Goal: Information Seeking & Learning: Find specific fact

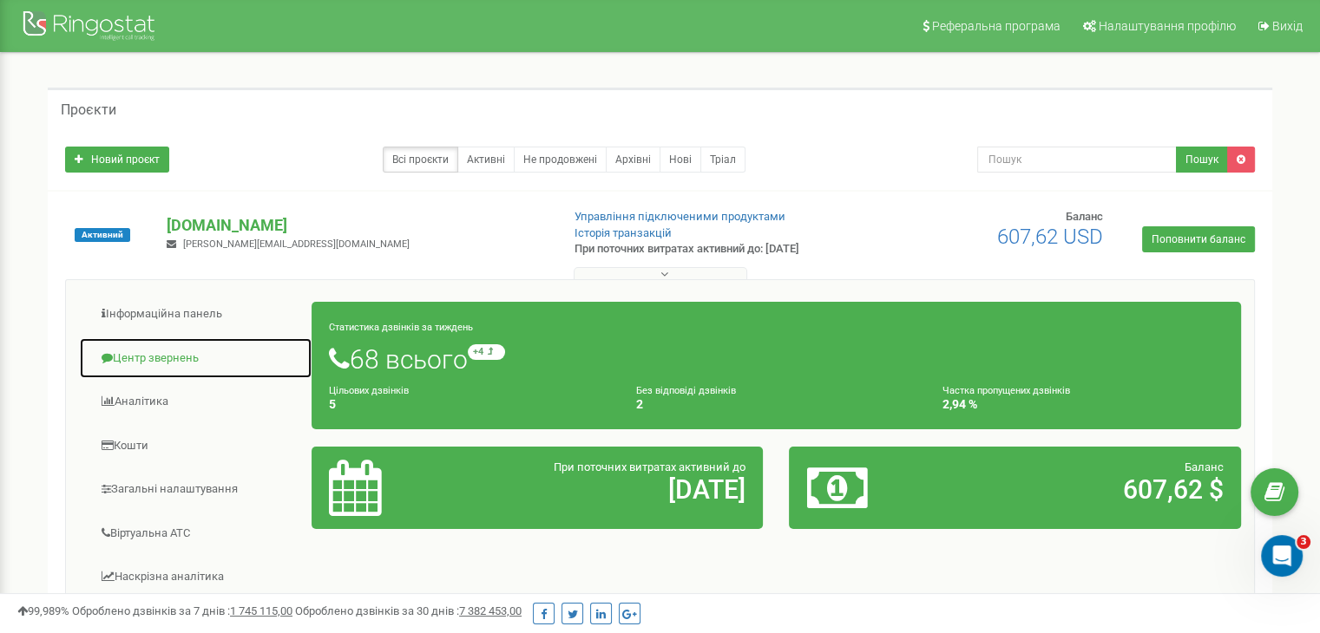
click at [177, 362] on link "Центр звернень" at bounding box center [195, 359] width 233 height 43
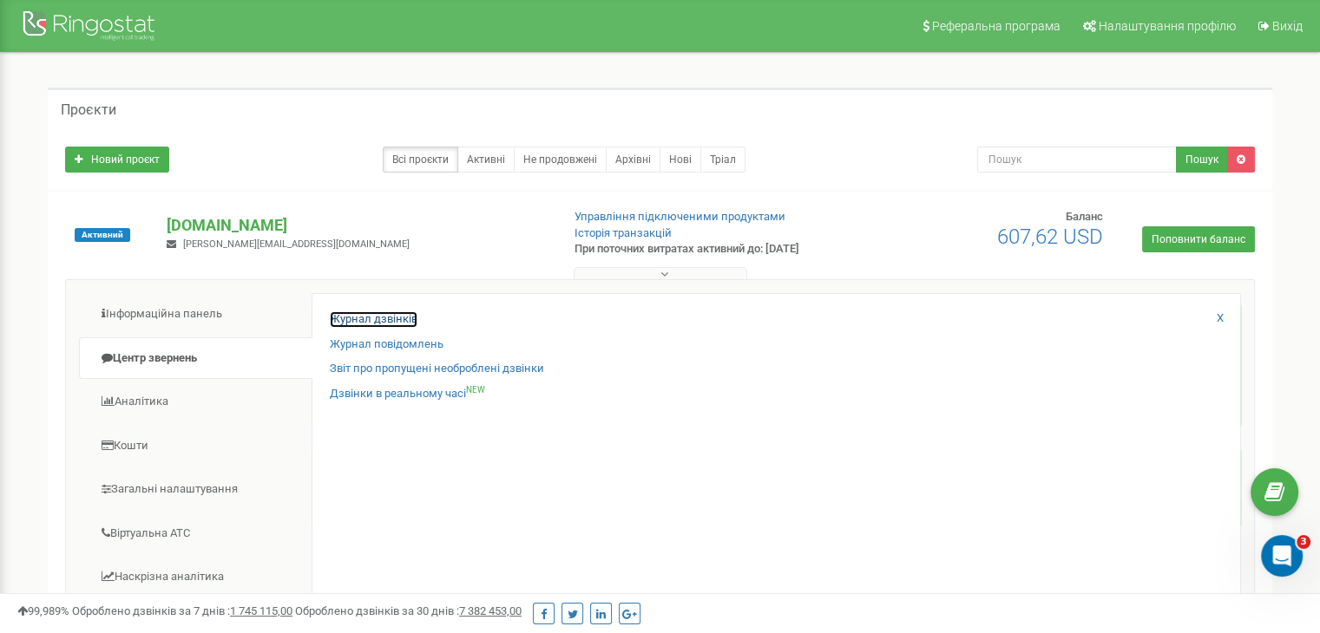
click at [345, 318] on link "Журнал дзвінків" at bounding box center [374, 320] width 88 height 16
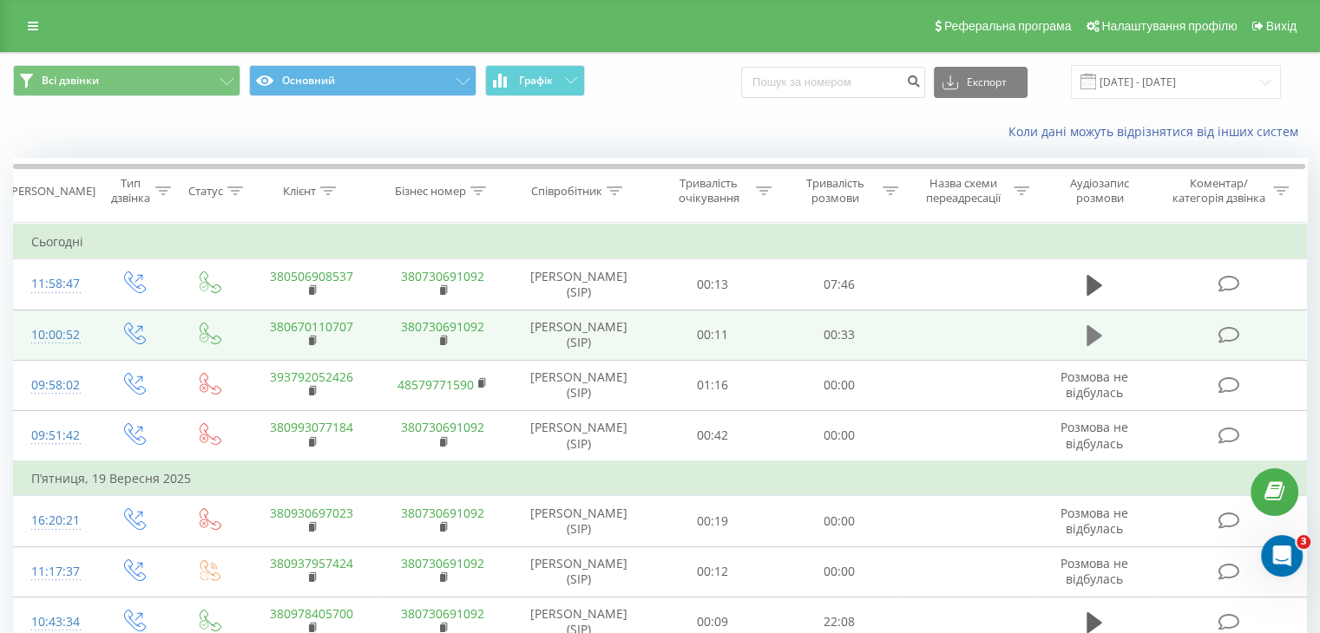
click at [1091, 331] on icon at bounding box center [1094, 335] width 16 height 21
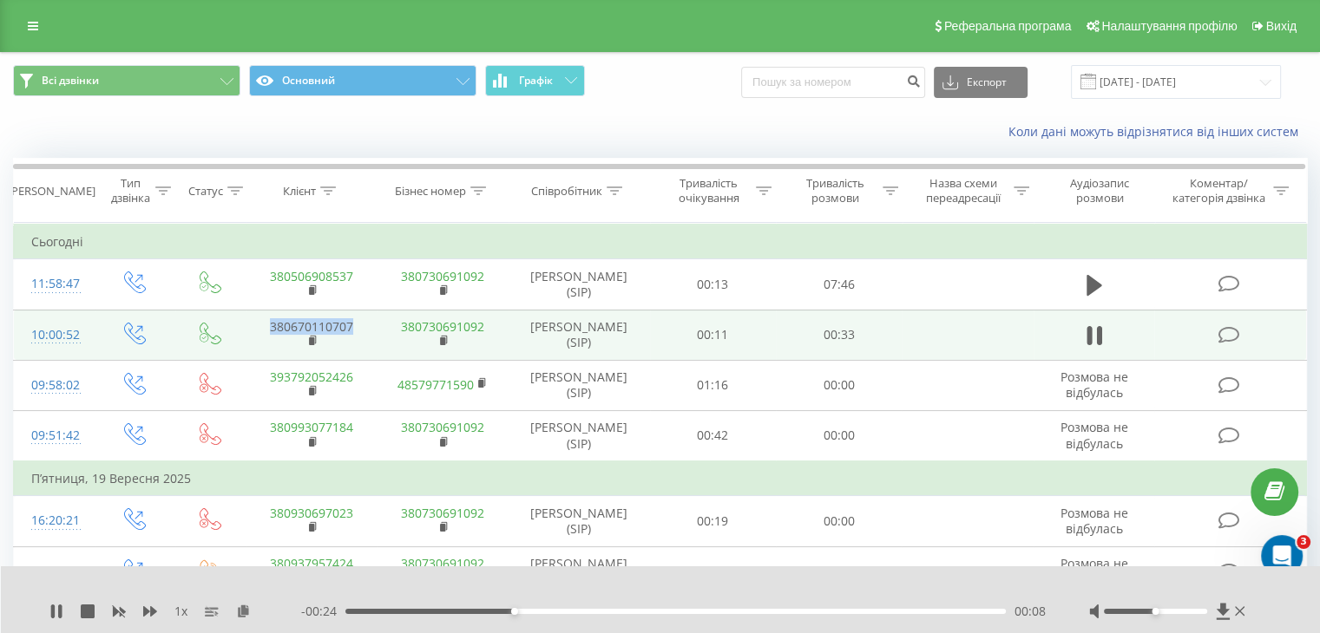
drag, startPoint x: 361, startPoint y: 324, endPoint x: 267, endPoint y: 331, distance: 94.0
click at [267, 331] on td "380670110707" at bounding box center [311, 335] width 131 height 50
copy link "380670110707"
